Goal: Task Accomplishment & Management: Manage account settings

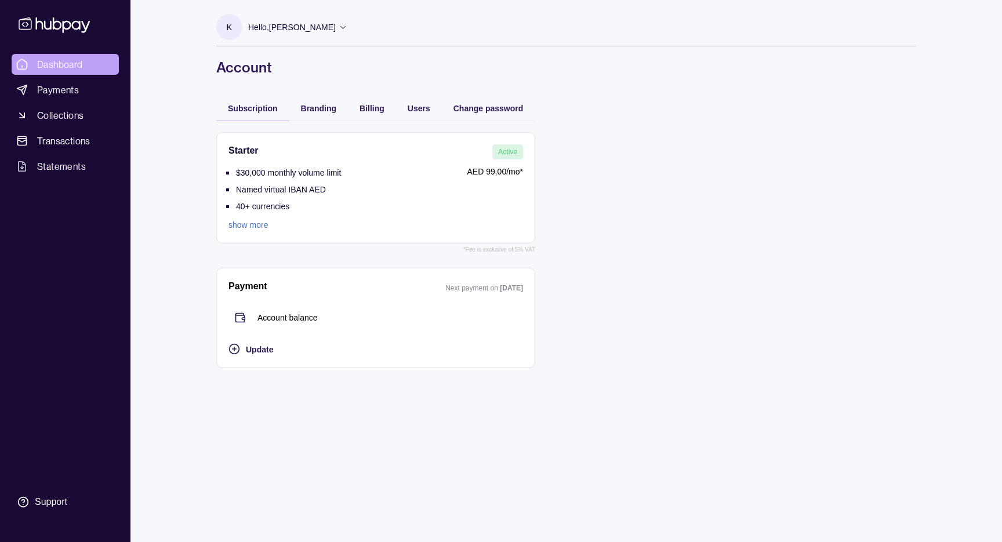
click at [73, 70] on span "Dashboard" at bounding box center [60, 64] width 46 height 14
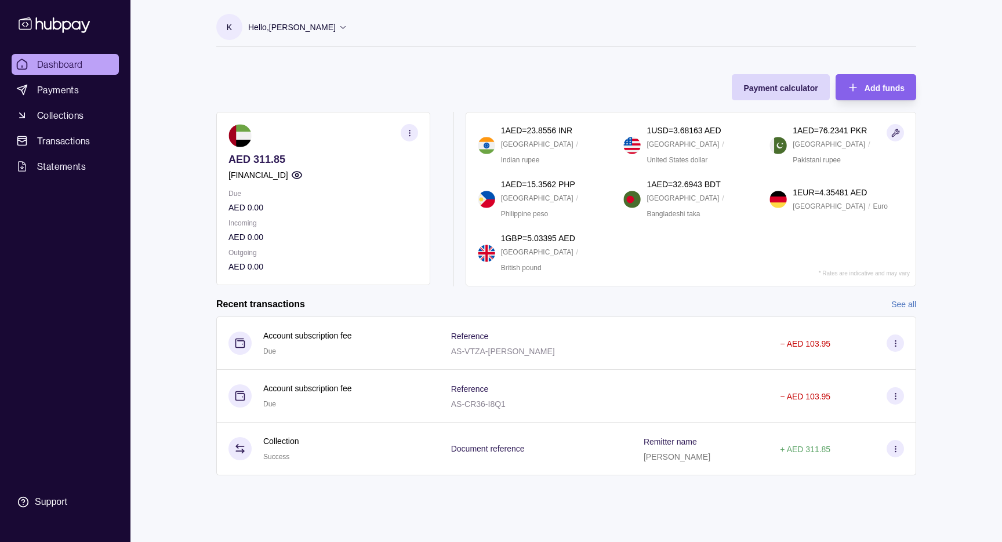
click at [235, 31] on section "K" at bounding box center [229, 27] width 26 height 26
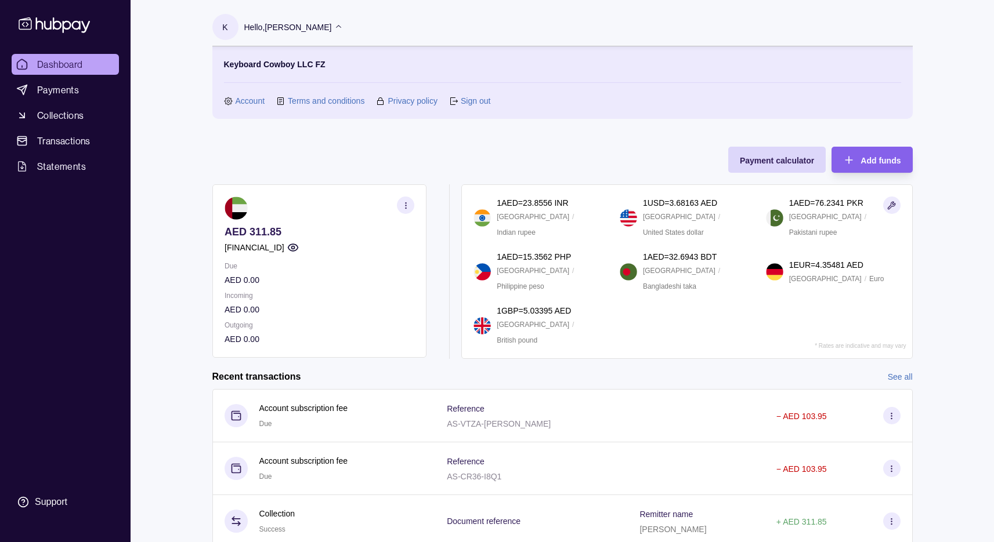
click at [253, 103] on link "Account" at bounding box center [250, 101] width 30 height 13
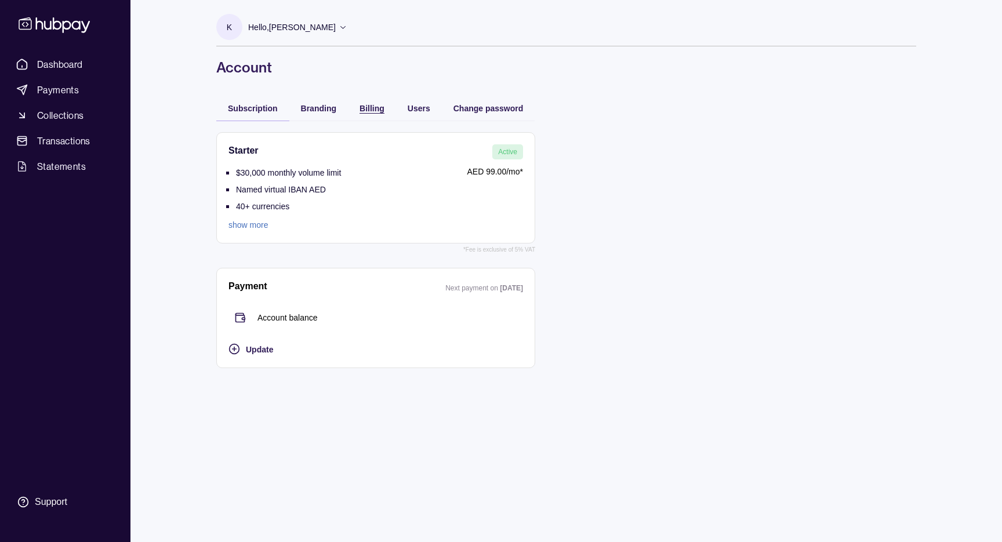
click at [364, 102] on div "Billing" at bounding box center [372, 108] width 25 height 14
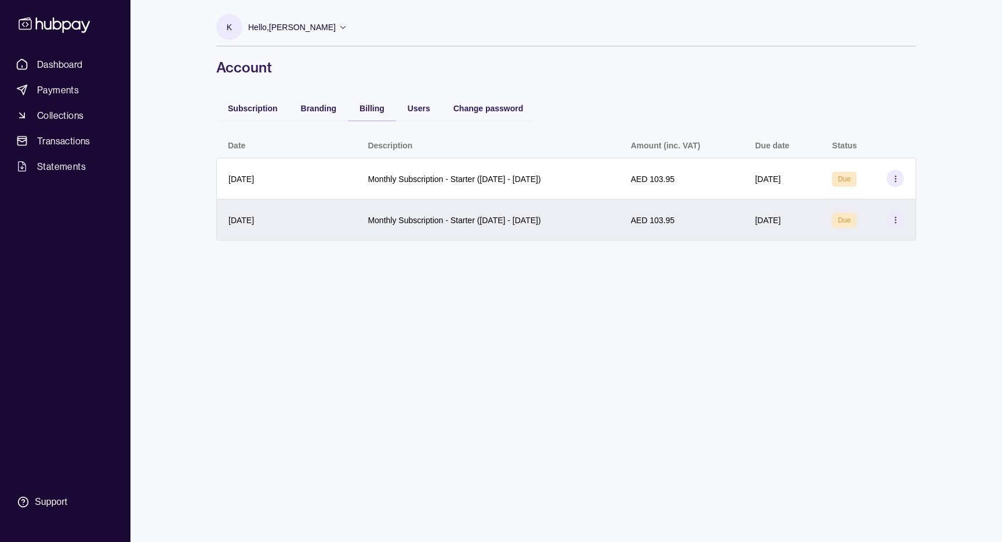
click at [894, 212] on section at bounding box center [895, 219] width 17 height 17
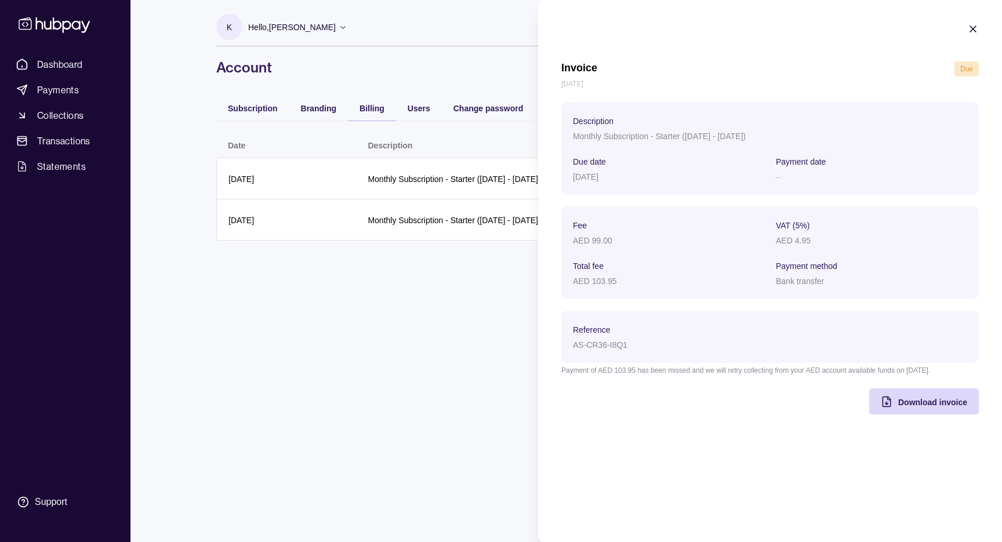
click at [974, 24] on icon "button" at bounding box center [973, 29] width 12 height 12
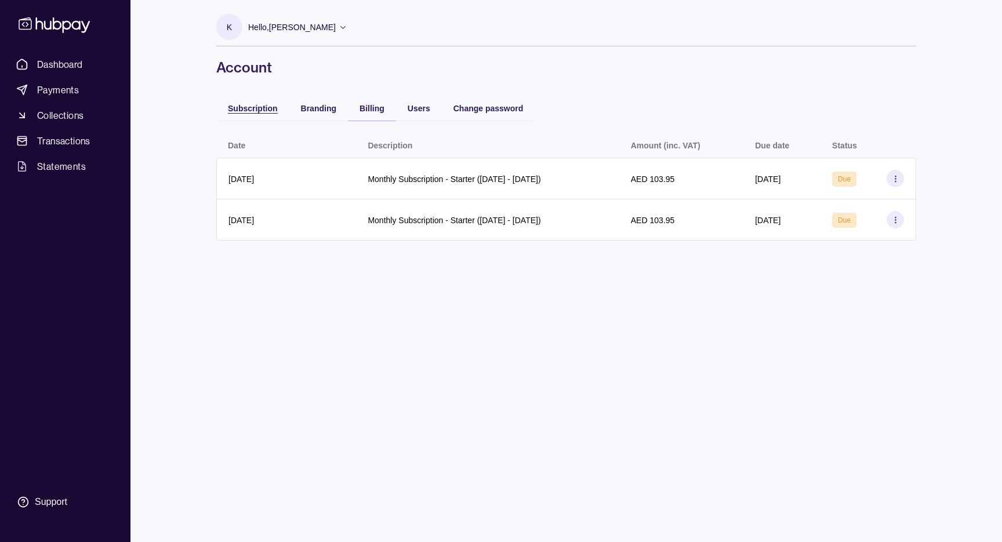
click at [259, 114] on div "Subscription" at bounding box center [253, 108] width 50 height 14
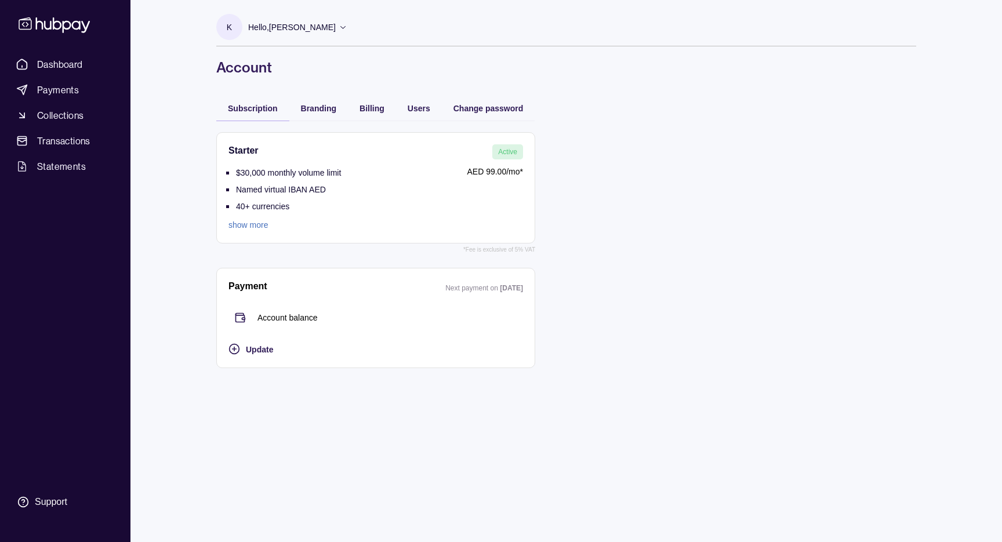
click at [262, 226] on link "show more" at bounding box center [285, 225] width 113 height 13
click at [259, 358] on section "Payment Next payment on [DATE] Account balance Update" at bounding box center [375, 318] width 319 height 100
click at [266, 350] on span "Update" at bounding box center [259, 349] width 27 height 9
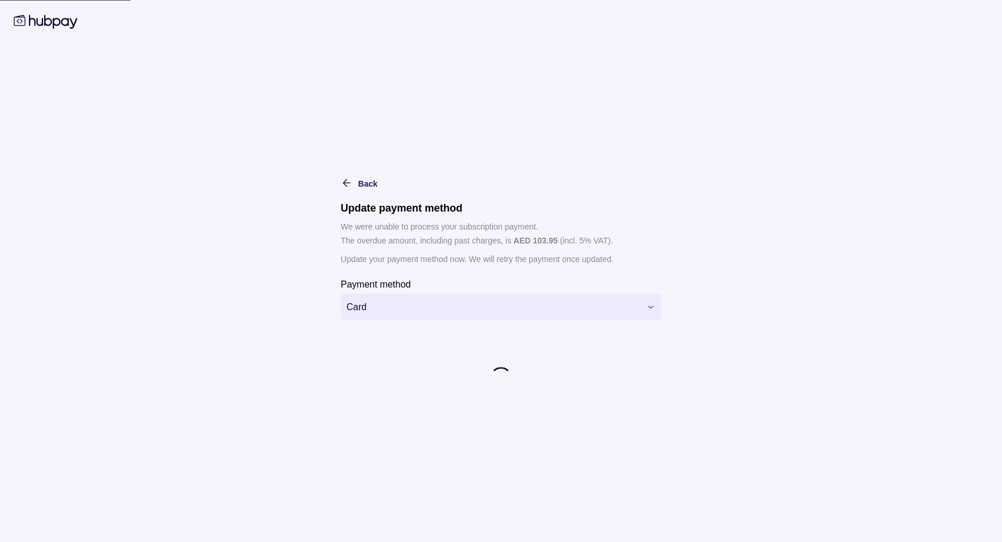
click at [425, 313] on html "**********" at bounding box center [501, 271] width 1002 height 542
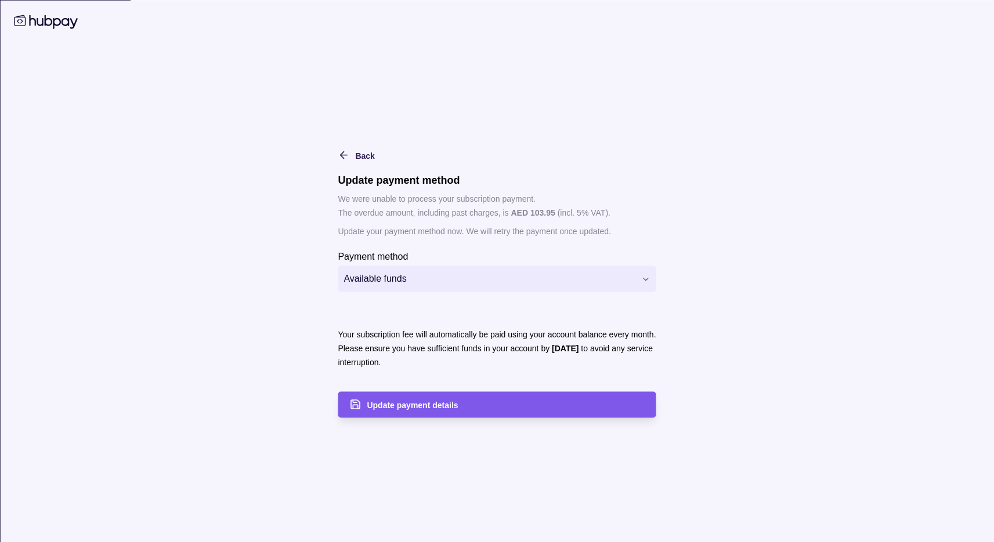
click at [447, 405] on span "Update payment details" at bounding box center [412, 405] width 91 height 9
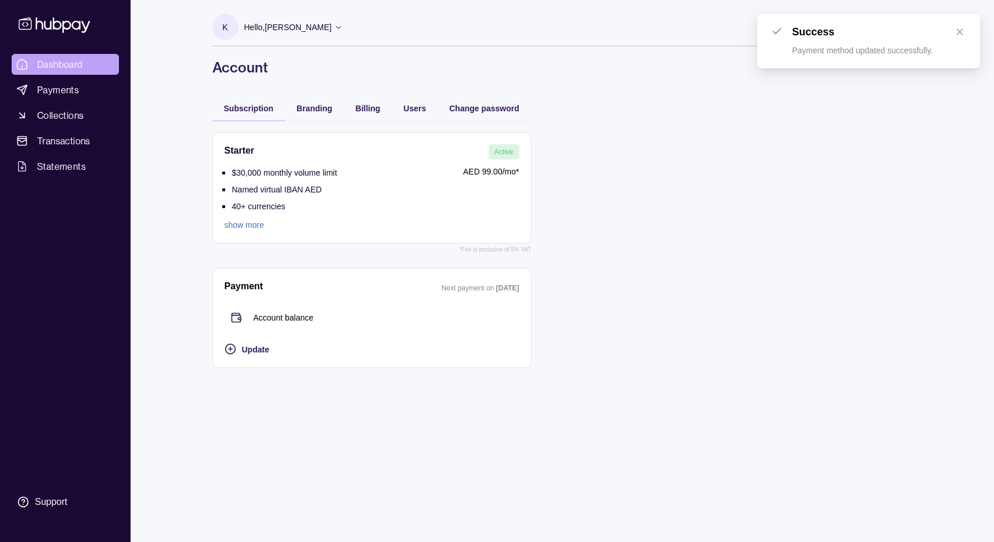
click at [93, 68] on link "Dashboard" at bounding box center [65, 64] width 107 height 21
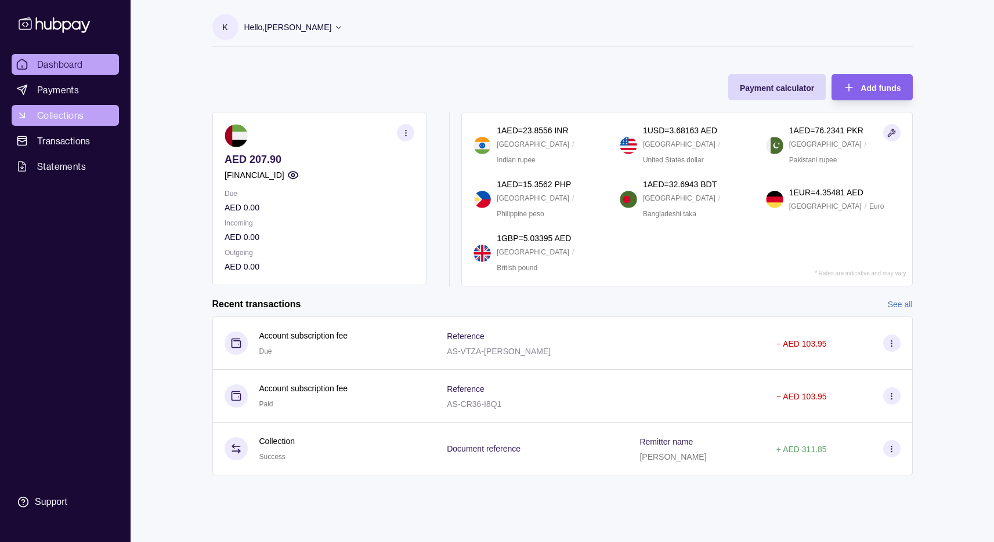
click at [89, 113] on link "Collections" at bounding box center [65, 115] width 107 height 21
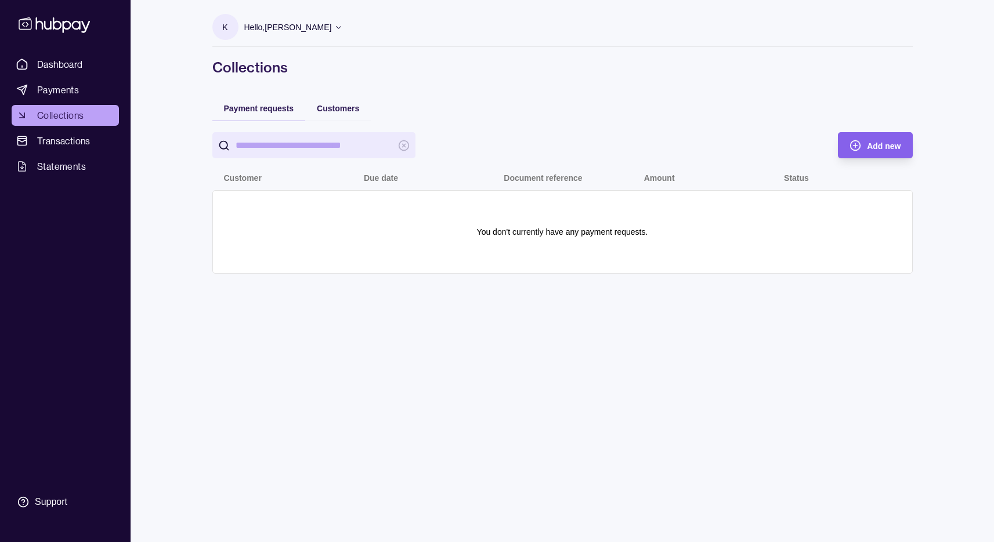
click at [93, 67] on link "Dashboard" at bounding box center [65, 64] width 107 height 21
